Goal: Task Accomplishment & Management: Use online tool/utility

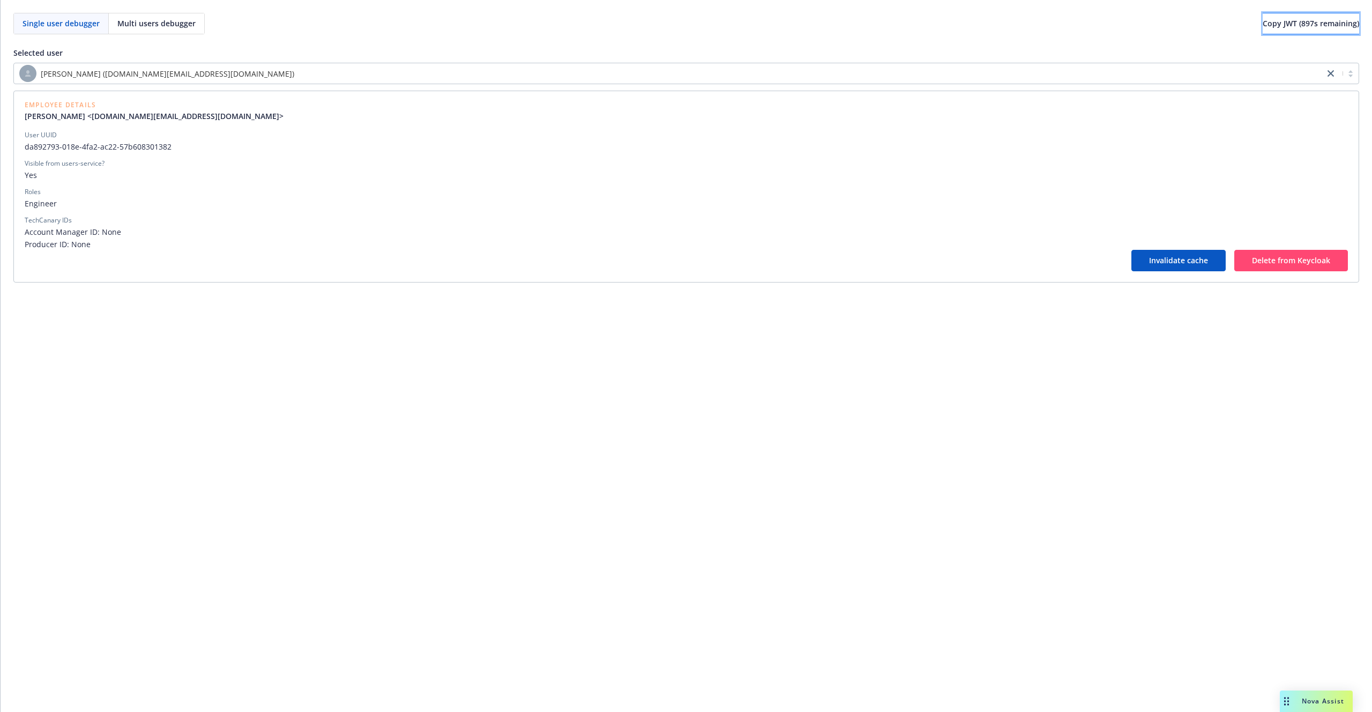
click at [1315, 19] on span "Copy JWT ( 897 s remaining)" at bounding box center [1311, 23] width 96 height 10
click at [1277, 27] on span "Copy JWT ( 636 s remaining)" at bounding box center [1311, 23] width 96 height 10
click at [1286, 30] on button "Copy JWT ( 898 s remaining)" at bounding box center [1311, 23] width 96 height 21
